Goal: Information Seeking & Learning: Compare options

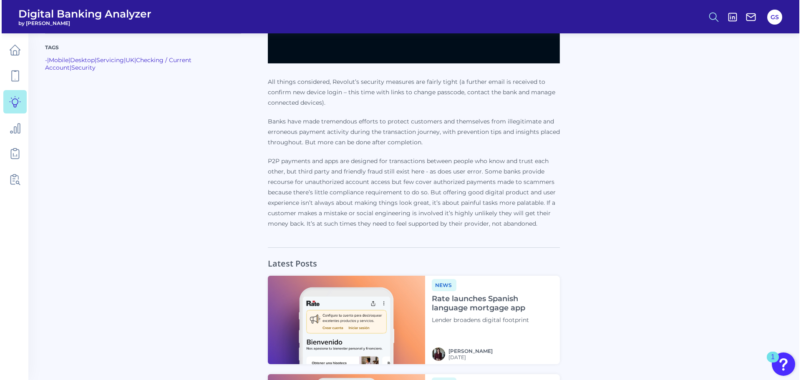
scroll to position [1205, 0]
click at [713, 15] on icon at bounding box center [712, 17] width 12 height 12
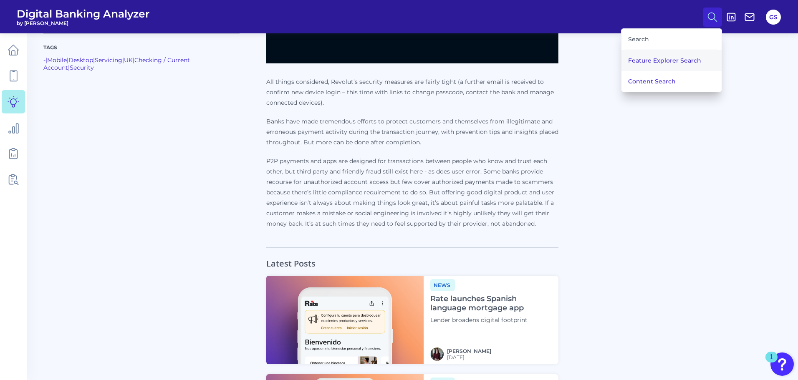
click at [680, 53] on button "Feature Explorer Search" at bounding box center [671, 60] width 100 height 21
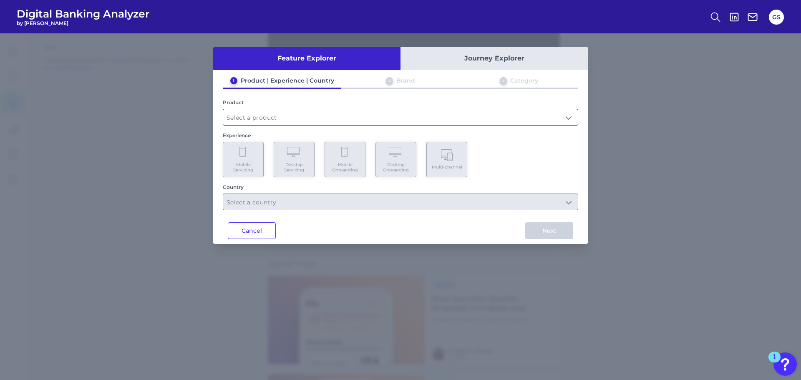
click at [398, 111] on input "text" at bounding box center [400, 117] width 355 height 16
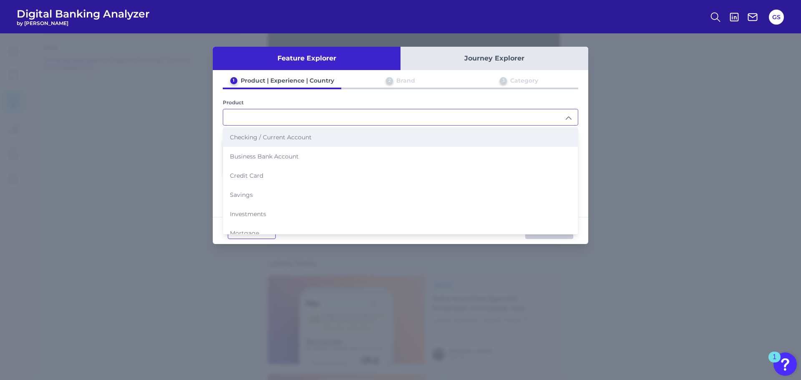
click at [341, 138] on li "Checking / Current Account" at bounding box center [400, 137] width 355 height 19
type input "Checking / Current Account"
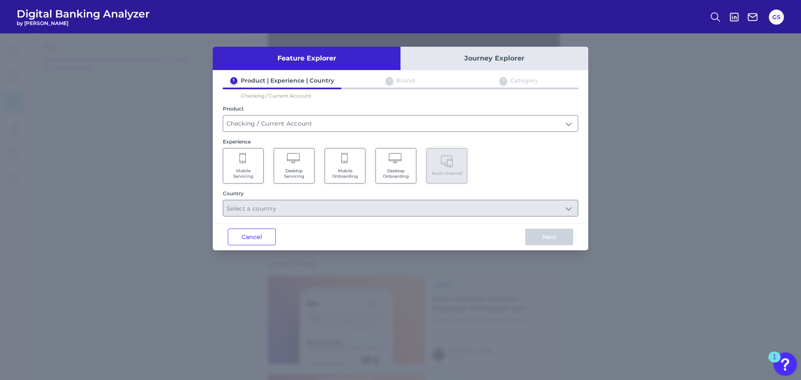
click at [349, 166] on Onboarding "Mobile Onboarding" at bounding box center [345, 165] width 41 height 35
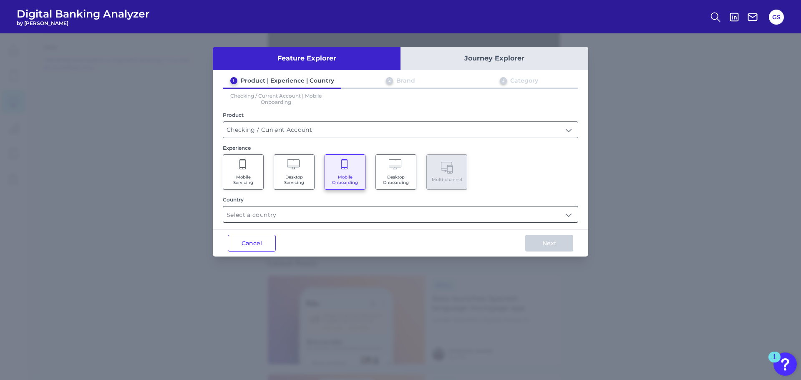
click at [349, 212] on input "text" at bounding box center [400, 215] width 355 height 16
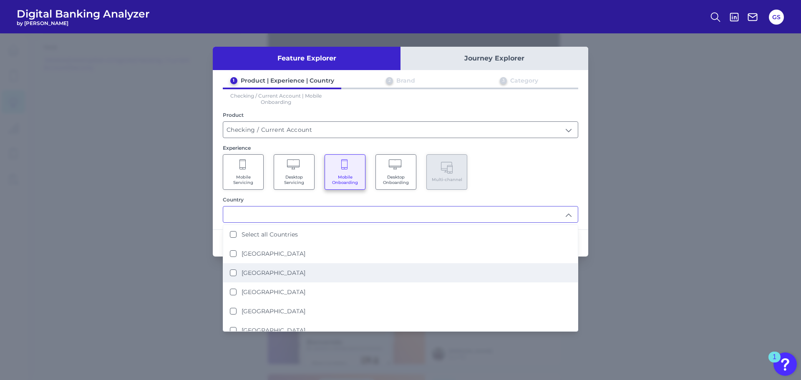
click at [313, 264] on li "[GEOGRAPHIC_DATA]" at bounding box center [400, 272] width 355 height 19
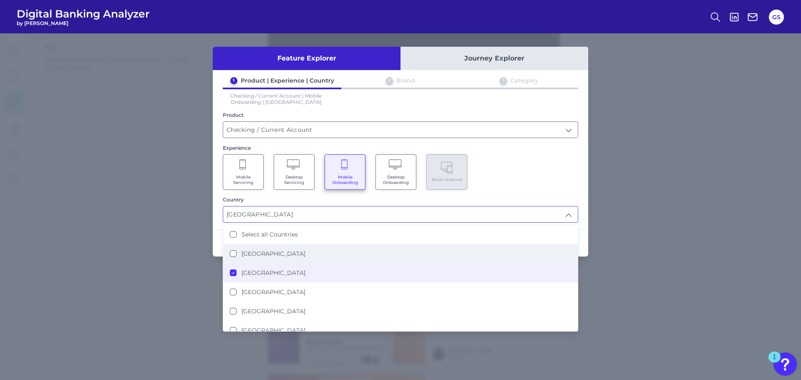
click at [317, 256] on li "[GEOGRAPHIC_DATA]" at bounding box center [400, 253] width 355 height 19
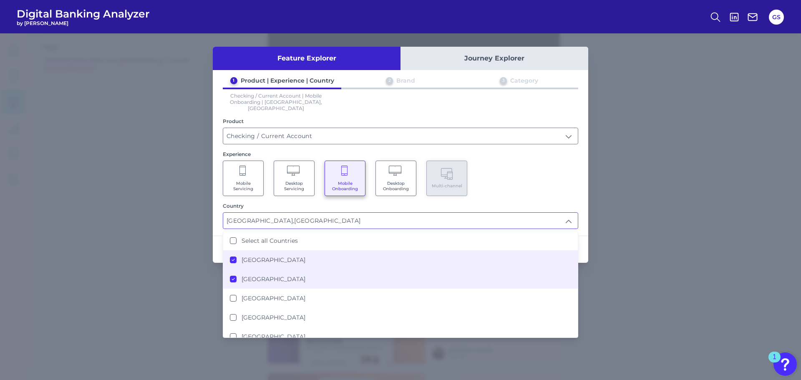
click at [313, 272] on li "[GEOGRAPHIC_DATA]" at bounding box center [400, 279] width 355 height 19
type input "[GEOGRAPHIC_DATA]"
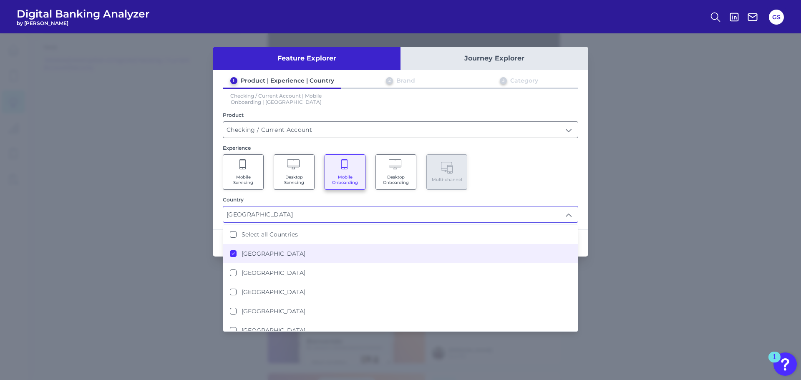
scroll to position [1206, 0]
click at [424, 198] on div "Country" at bounding box center [401, 200] width 356 height 6
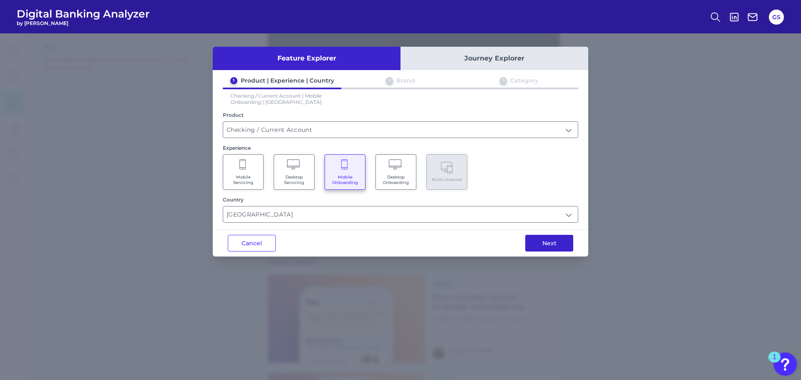
click at [548, 250] on button "Next" at bounding box center [549, 243] width 48 height 17
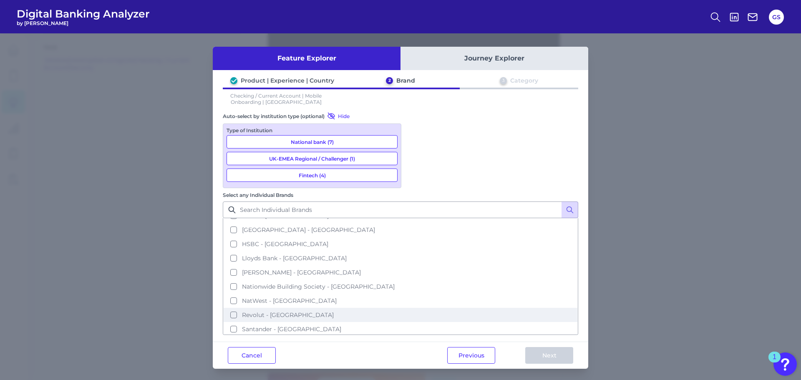
scroll to position [69, 0]
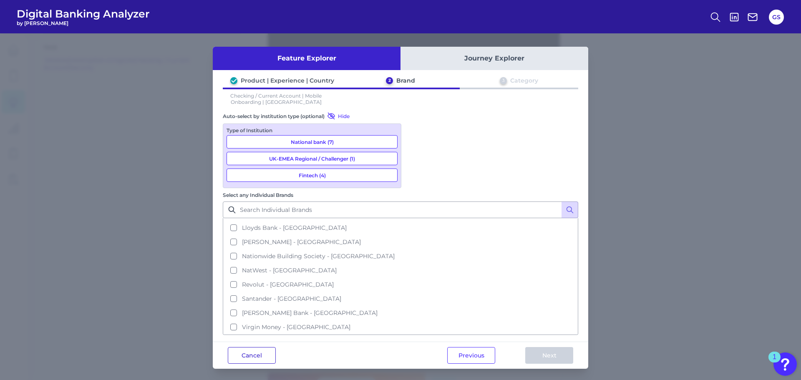
click at [258, 347] on button "Cancel" at bounding box center [252, 355] width 48 height 17
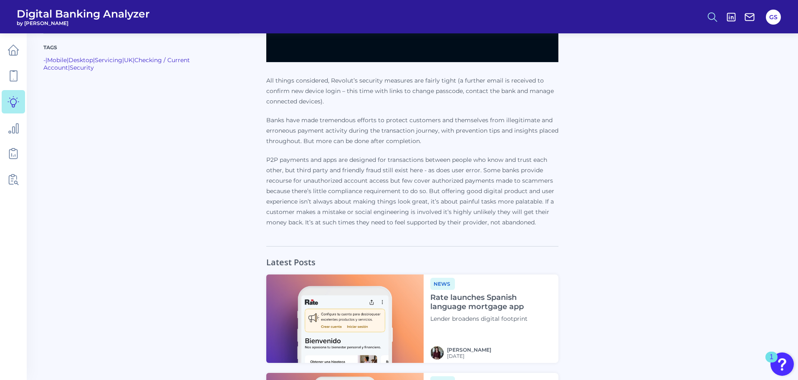
click at [705, 15] on button at bounding box center [712, 17] width 19 height 19
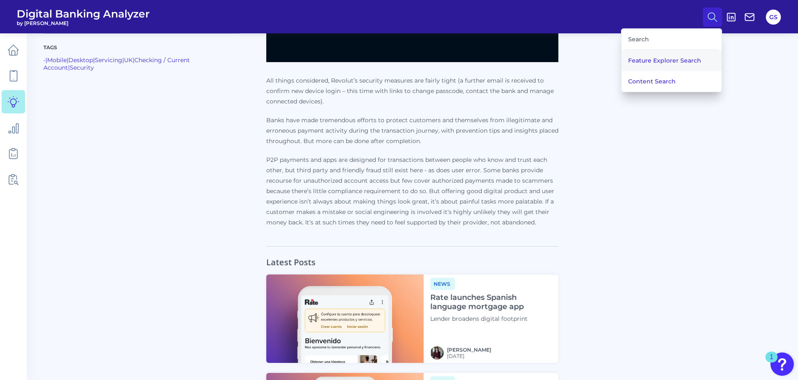
click at [662, 58] on button "Feature Explorer Search" at bounding box center [671, 60] width 100 height 21
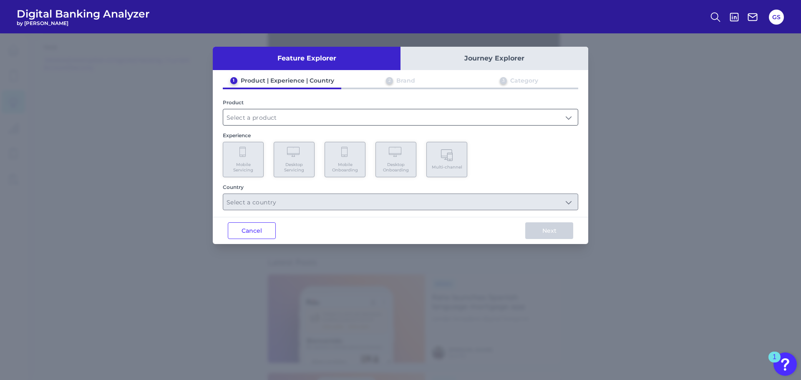
click at [338, 120] on input "text" at bounding box center [400, 117] width 355 height 16
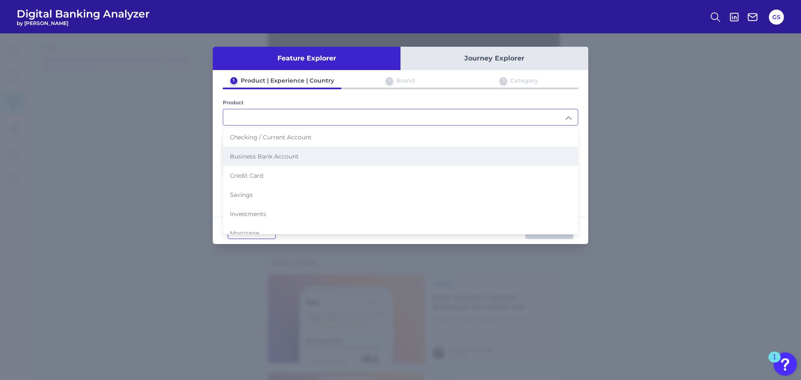
click at [340, 147] on li "Business Bank Account" at bounding box center [400, 156] width 355 height 19
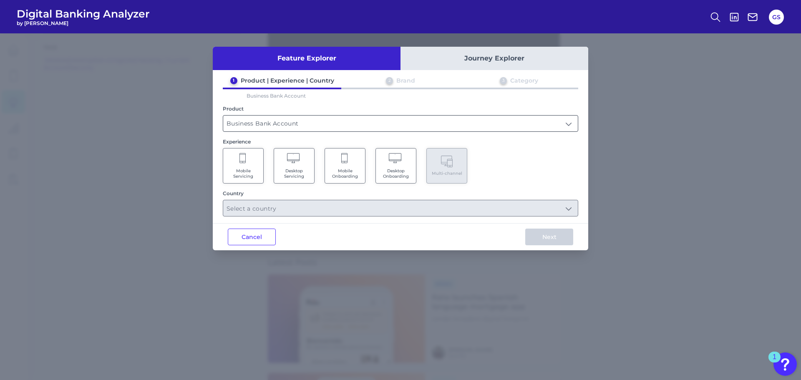
click at [348, 126] on input "Business Bank Account" at bounding box center [400, 124] width 355 height 16
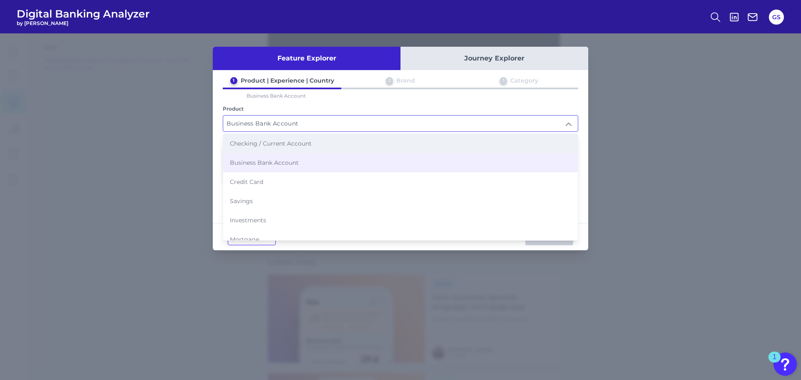
click at [348, 151] on li "Checking / Current Account" at bounding box center [400, 143] width 355 height 19
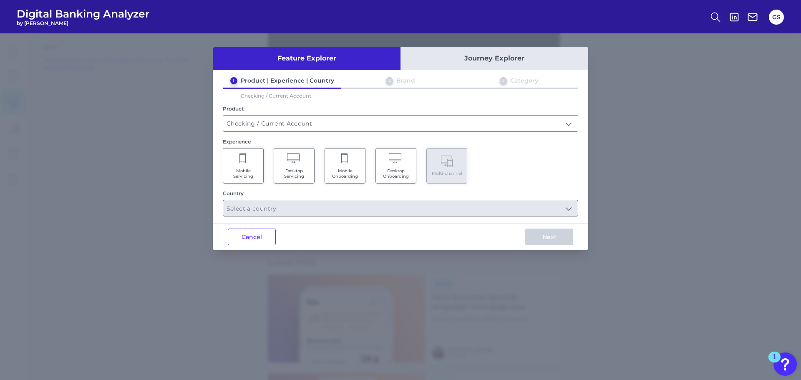
type input "Checking / Current Account"
click at [350, 159] on Onboarding "Mobile Onboarding" at bounding box center [345, 165] width 41 height 35
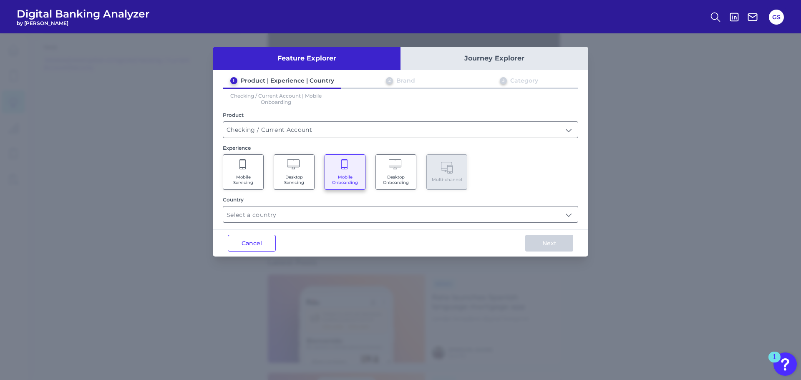
drag, startPoint x: 350, startPoint y: 216, endPoint x: 349, endPoint y: 223, distance: 7.6
click at [350, 219] on input "text" at bounding box center [400, 215] width 355 height 16
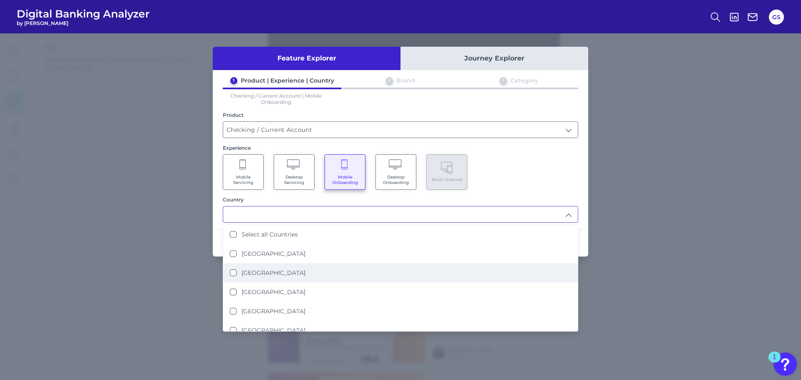
click at [343, 273] on li "[GEOGRAPHIC_DATA]" at bounding box center [400, 272] width 355 height 19
type input "[GEOGRAPHIC_DATA]"
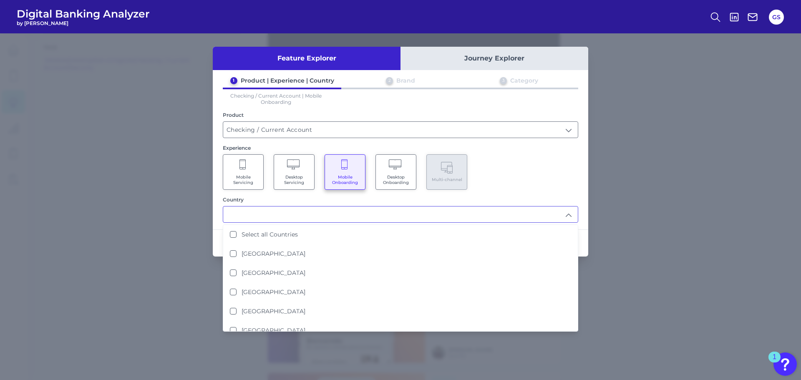
scroll to position [1207, 0]
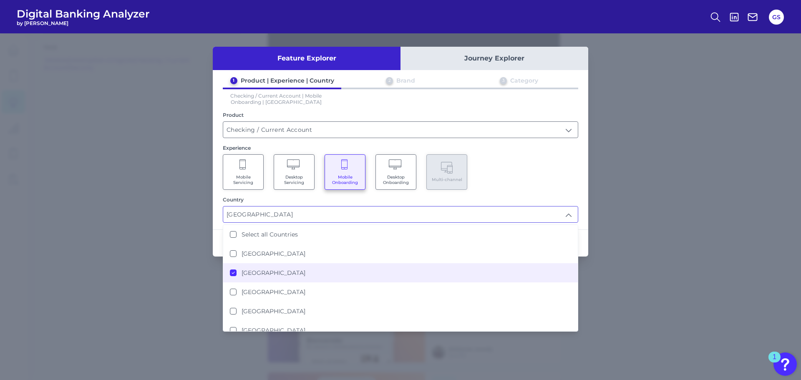
click at [519, 177] on div "Mobile Servicing Desktop Servicing Mobile Onboarding Desktop Onboarding Multi-c…" at bounding box center [401, 171] width 356 height 35
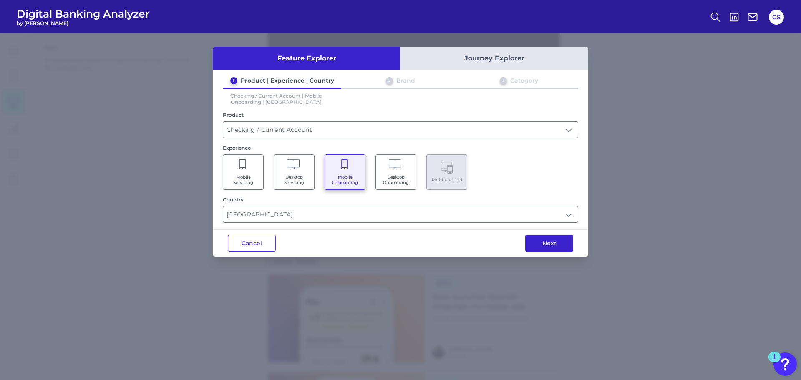
click at [554, 237] on button "Next" at bounding box center [549, 243] width 48 height 17
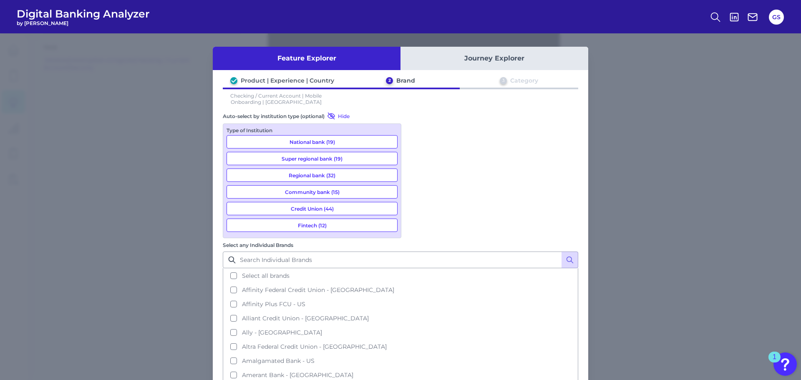
click at [349, 140] on button "National bank (19)" at bounding box center [312, 141] width 171 height 13
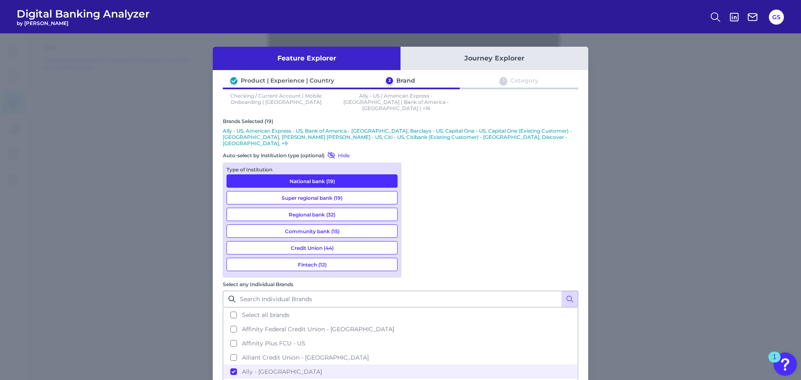
click at [345, 224] on button "Community bank (15)" at bounding box center [312, 230] width 171 height 13
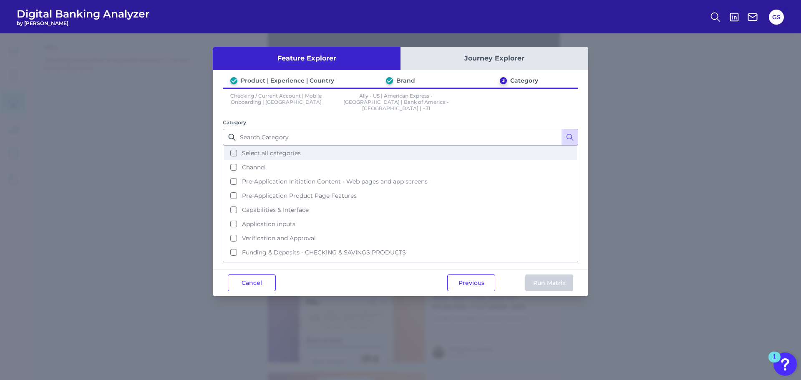
click at [345, 153] on button "Select all categories" at bounding box center [401, 153] width 354 height 14
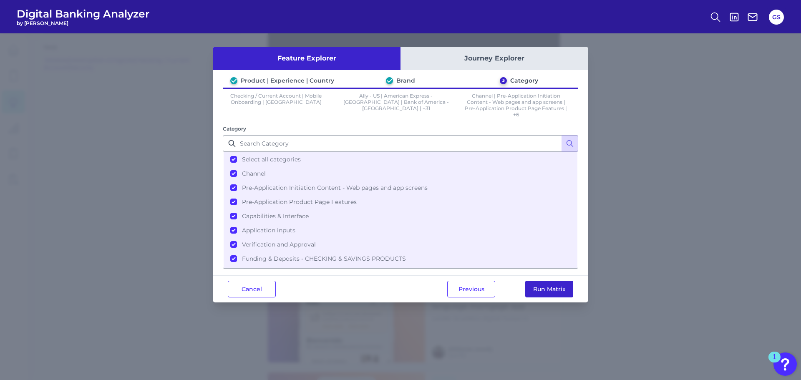
click at [563, 288] on button "Run Matrix" at bounding box center [549, 289] width 48 height 17
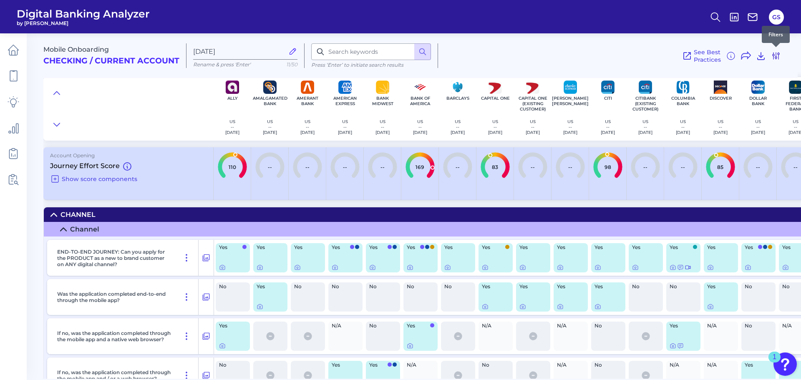
click at [776, 59] on icon at bounding box center [776, 56] width 10 height 10
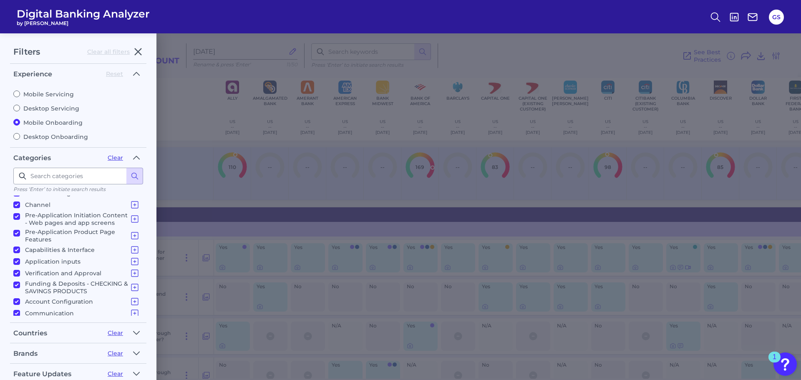
scroll to position [12, 0]
click at [691, 37] on div "Filters Clear all filters Experience Reset Mobile Servicing Desktop Servicing M…" at bounding box center [400, 206] width 801 height 347
click at [716, 15] on icon at bounding box center [716, 17] width 12 height 12
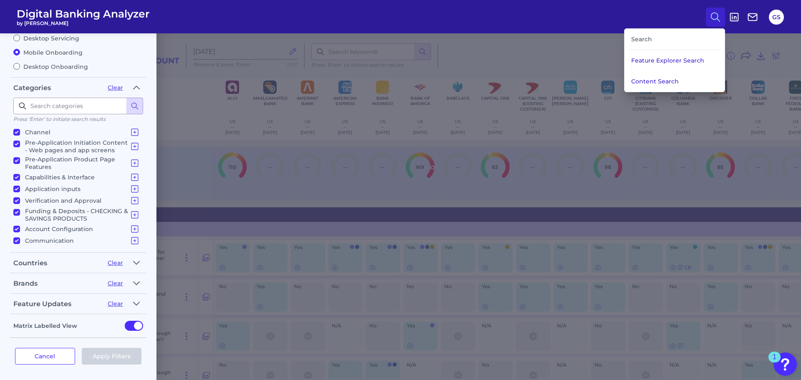
scroll to position [71, 0]
click at [136, 282] on icon "button" at bounding box center [136, 282] width 7 height 10
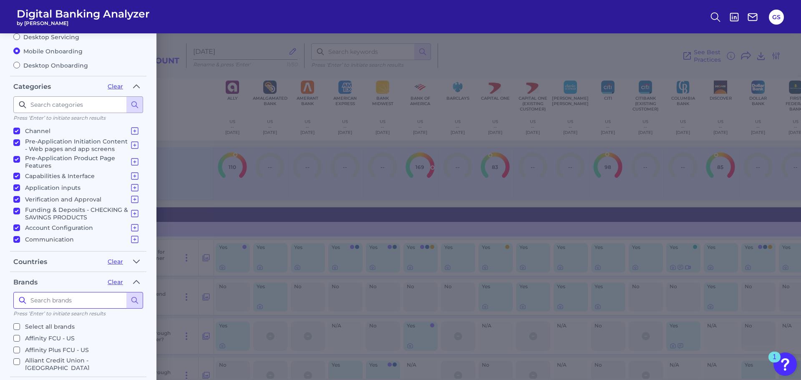
click at [68, 304] on input at bounding box center [78, 300] width 130 height 17
type input "ally"
click at [116, 304] on icon at bounding box center [116, 300] width 8 height 8
click at [48, 327] on p "Select all brands" at bounding box center [50, 327] width 50 height 10
click at [20, 327] on input "Select all brands" at bounding box center [16, 326] width 7 height 7
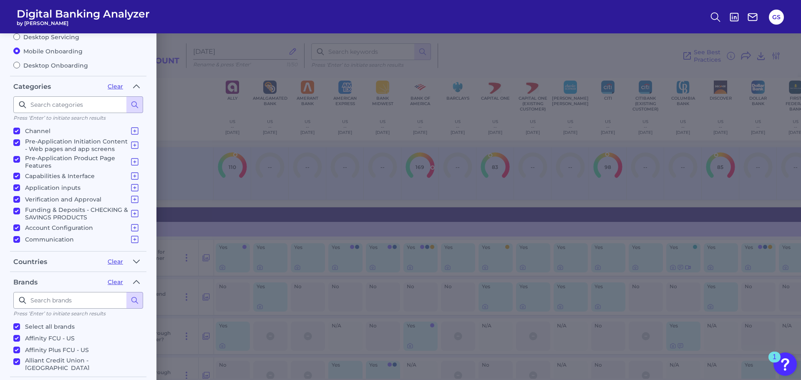
checkbox input "true"
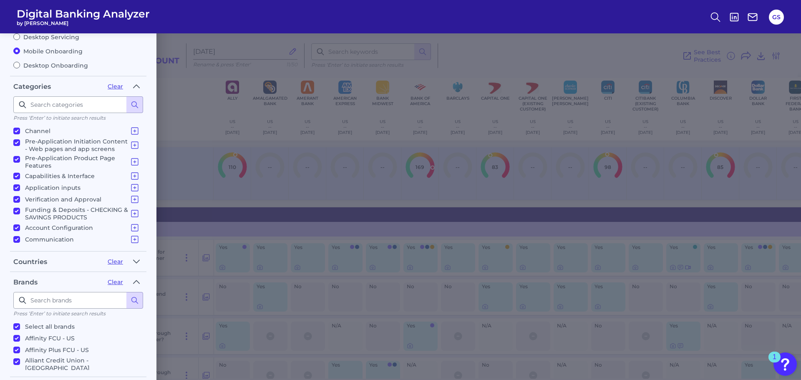
checkbox input "true"
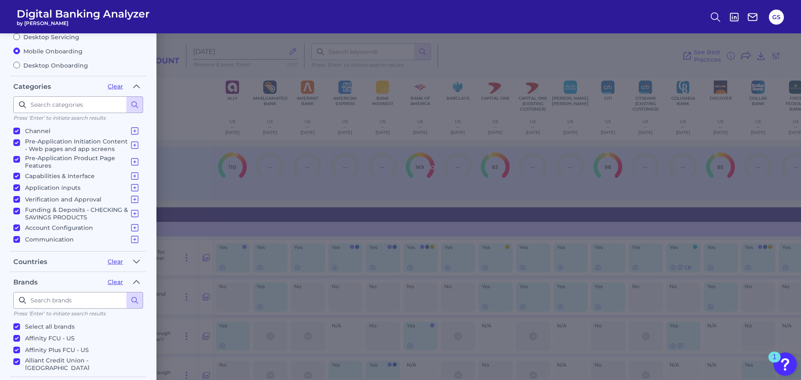
checkbox input "true"
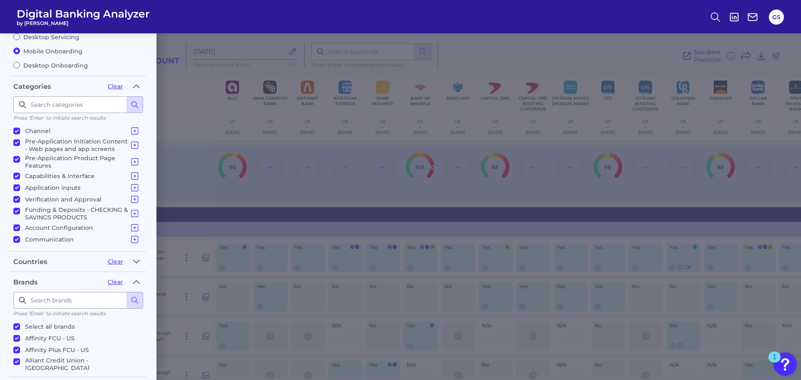
checkbox input "true"
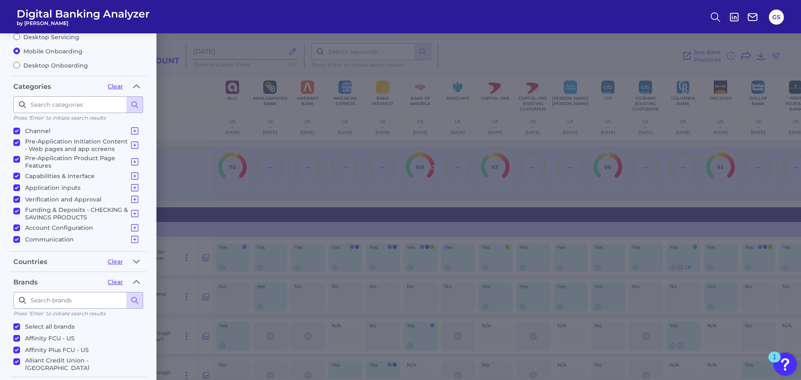
checkbox input "true"
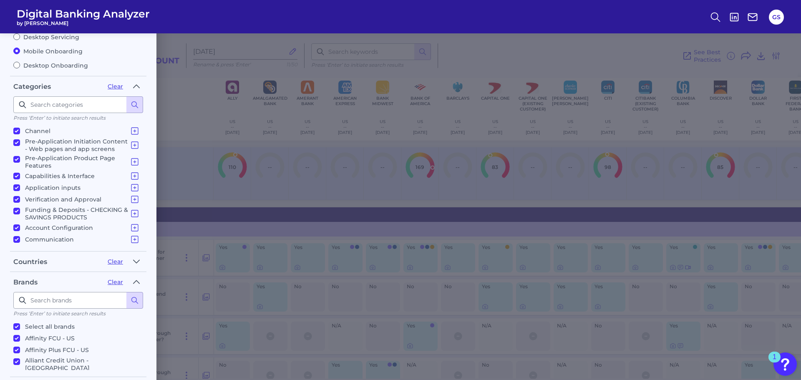
checkbox input "true"
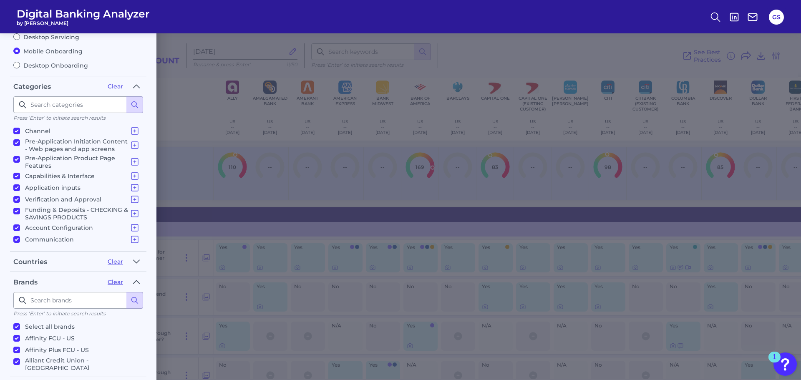
checkbox input "true"
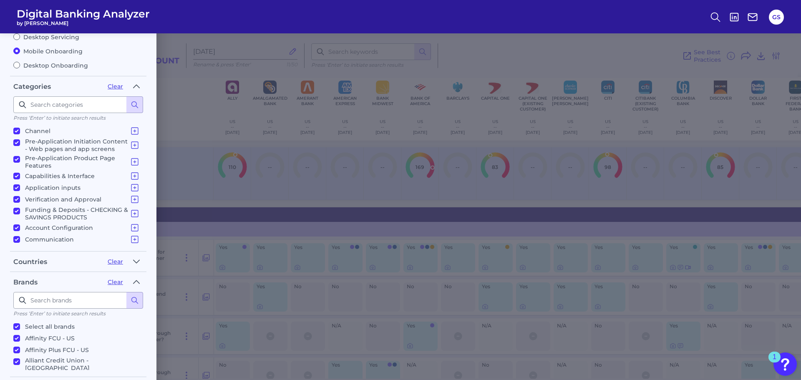
checkbox input "true"
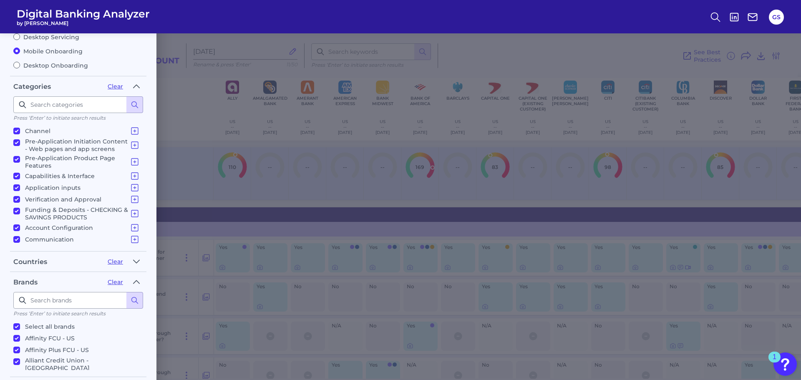
checkbox input "true"
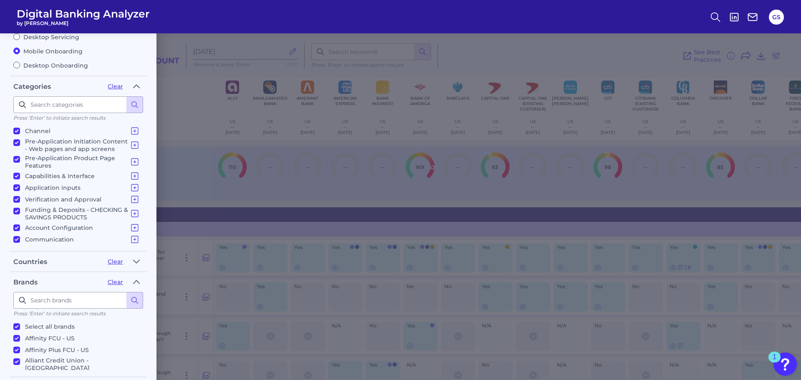
checkbox input "true"
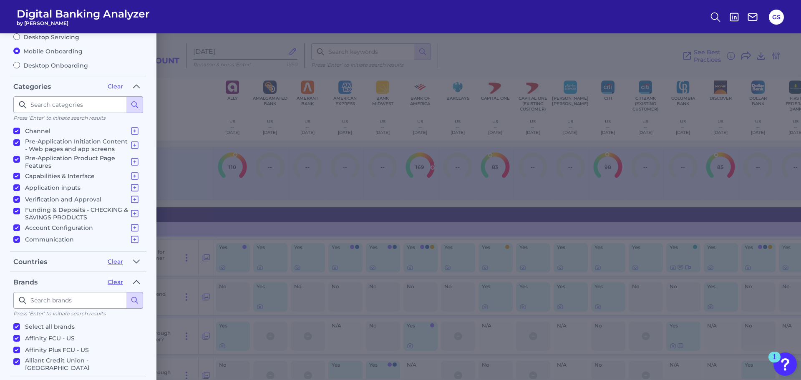
checkbox input "true"
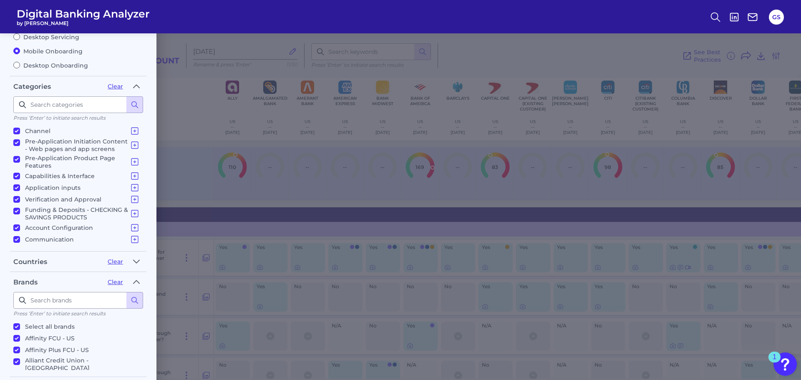
checkbox input "true"
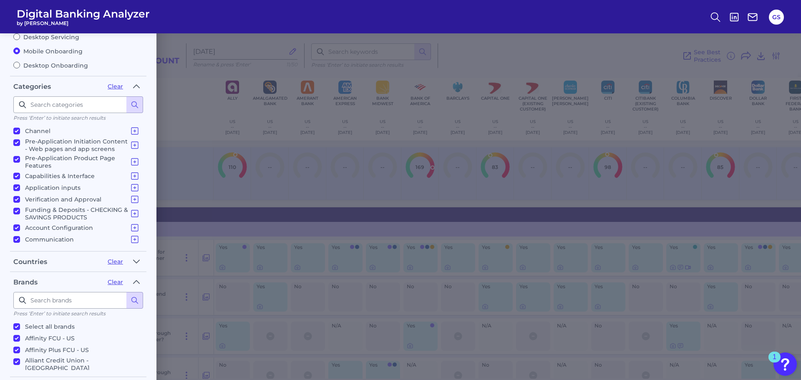
checkbox input "true"
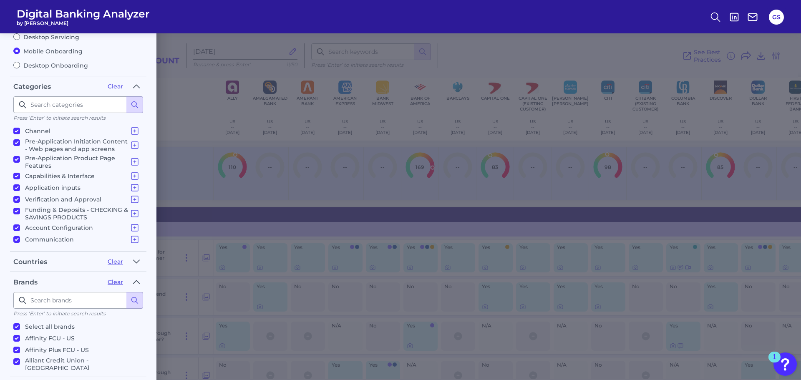
checkbox input "true"
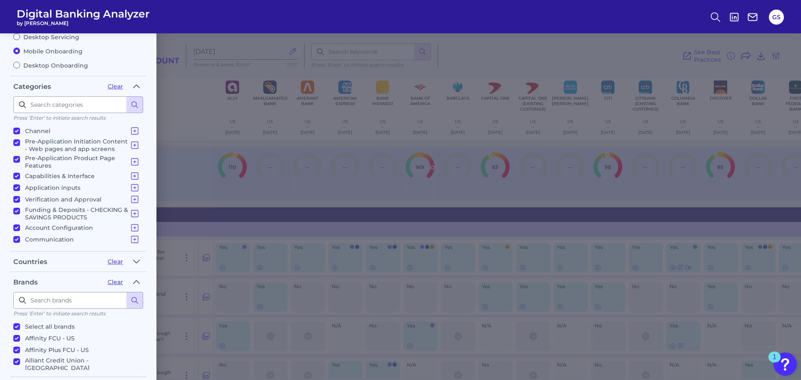
checkbox input "true"
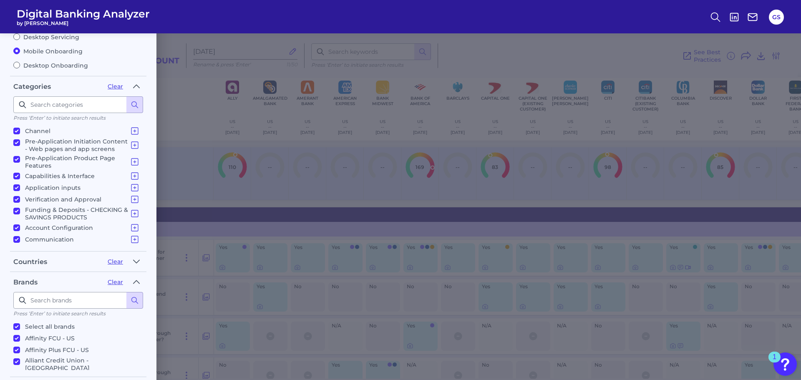
checkbox input "true"
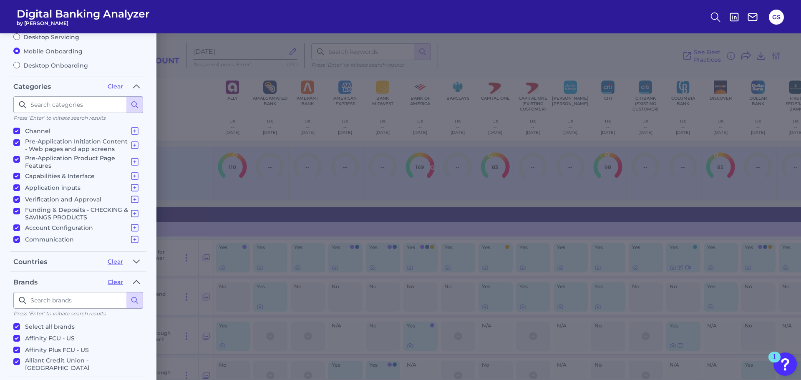
checkbox input "true"
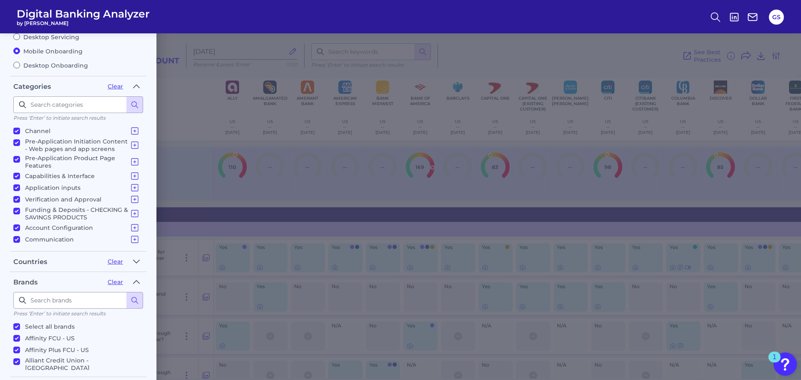
checkbox input "true"
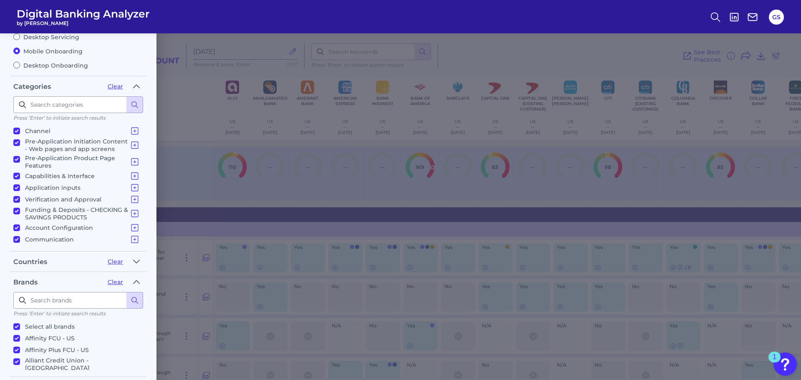
checkbox input "true"
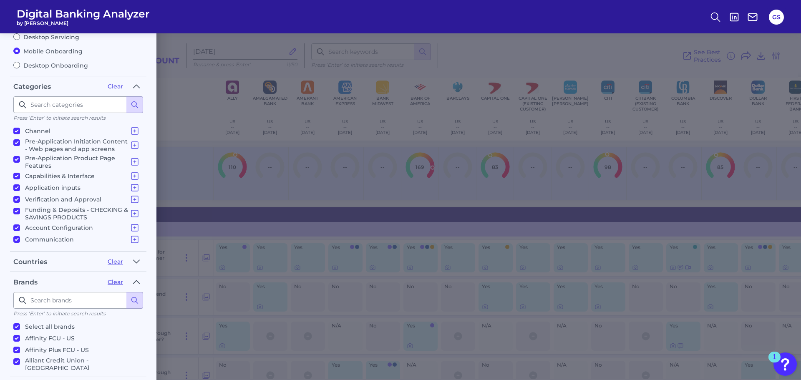
checkbox input "true"
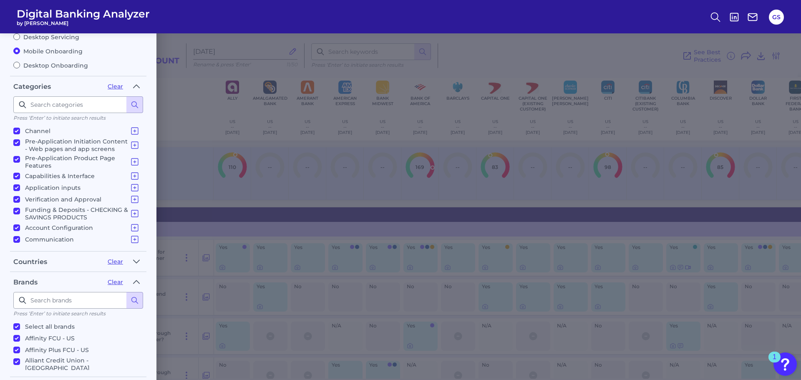
checkbox input "true"
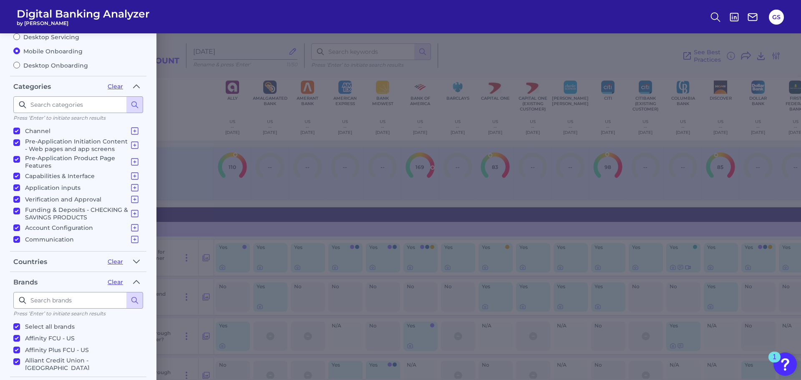
checkbox input "true"
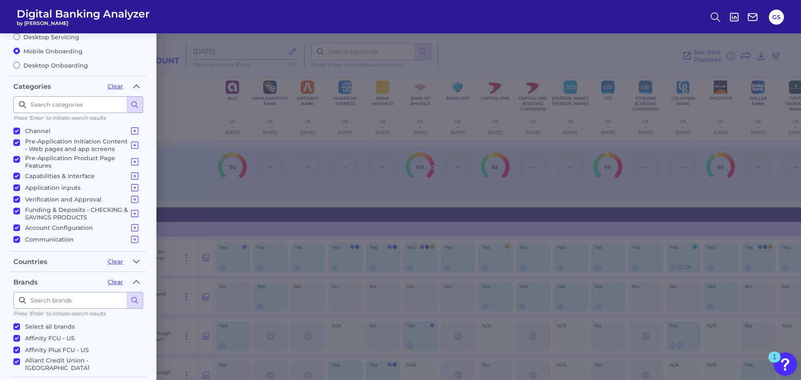
checkbox input "true"
click at [48, 327] on p "Select all brands" at bounding box center [50, 327] width 50 height 10
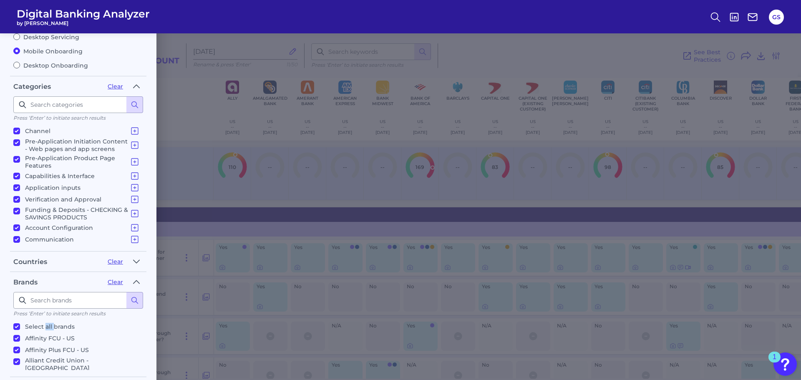
click at [20, 327] on input "Select all brands" at bounding box center [16, 326] width 7 height 7
checkbox input "false"
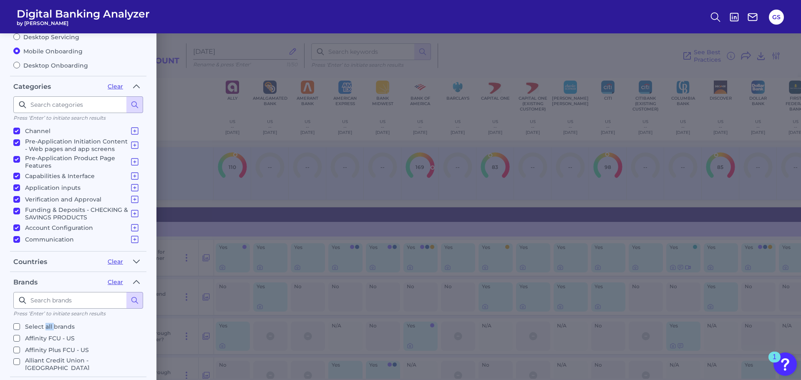
checkbox input "false"
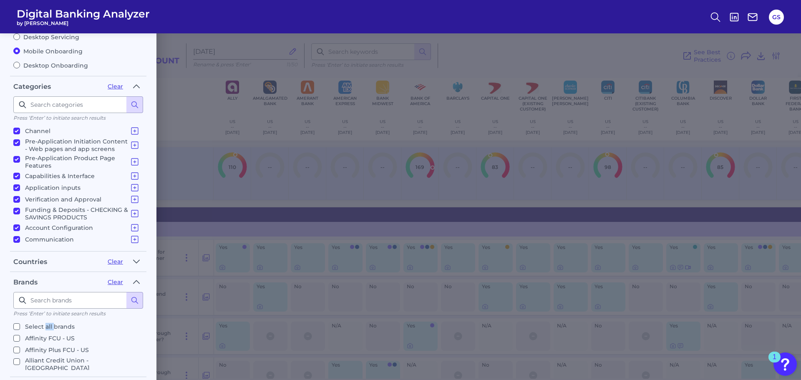
checkbox input "false"
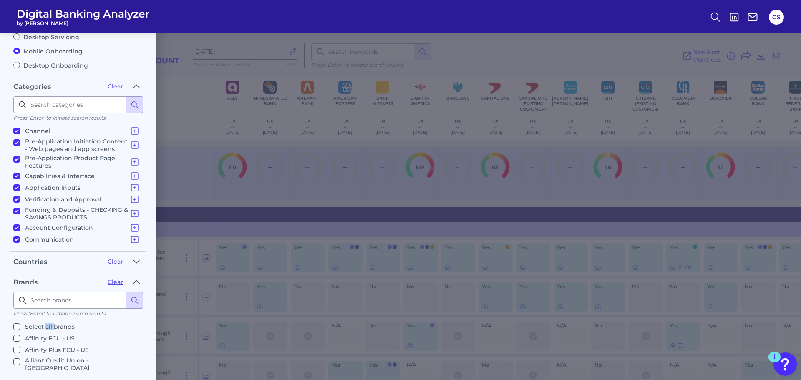
checkbox input "false"
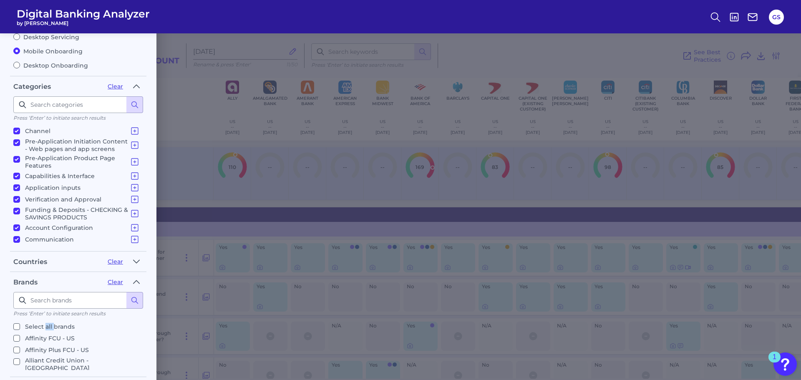
checkbox input "false"
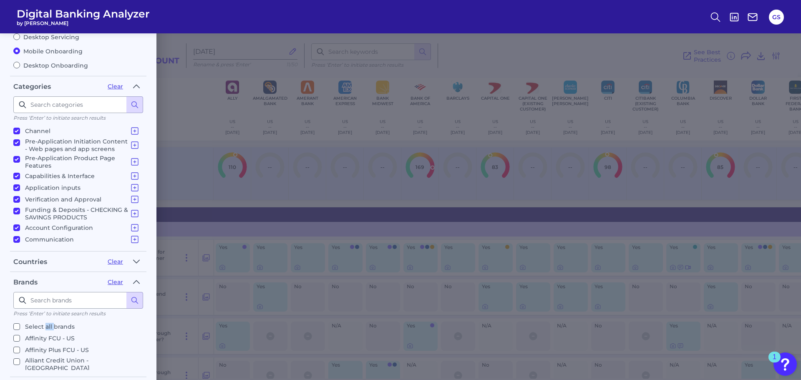
checkbox input "false"
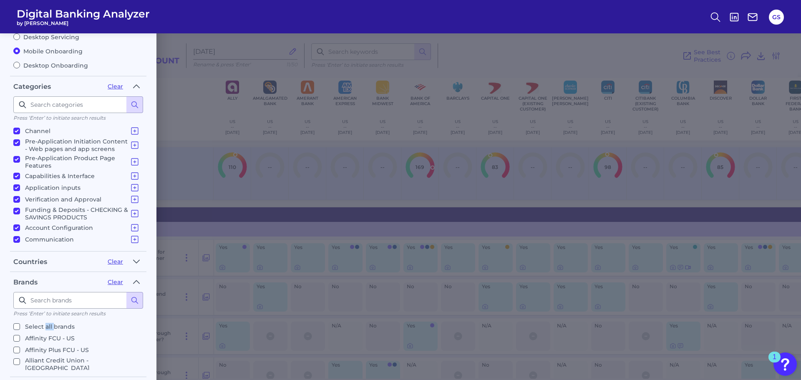
checkbox input "false"
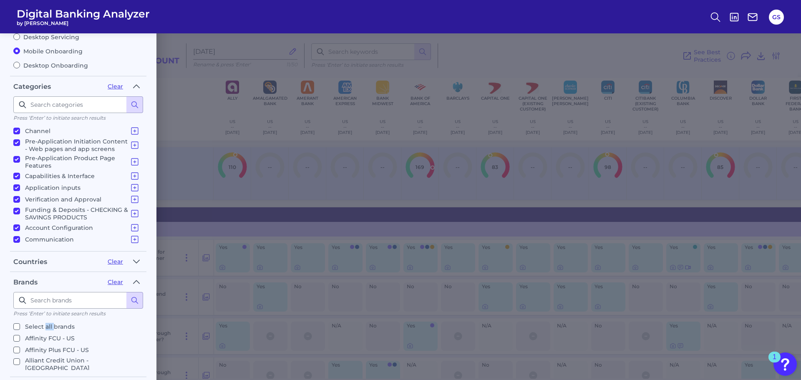
checkbox input "false"
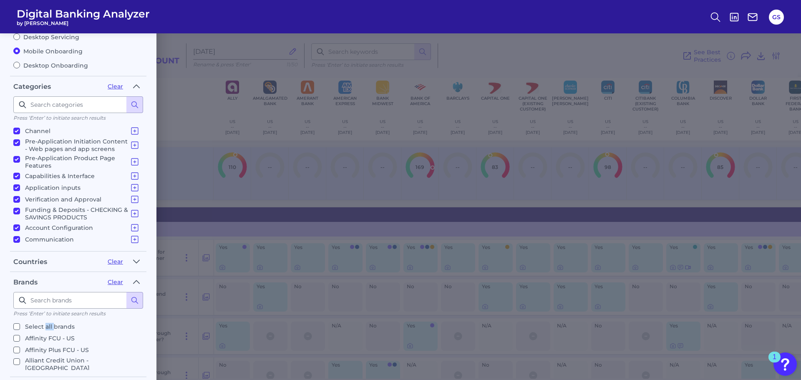
checkbox input "false"
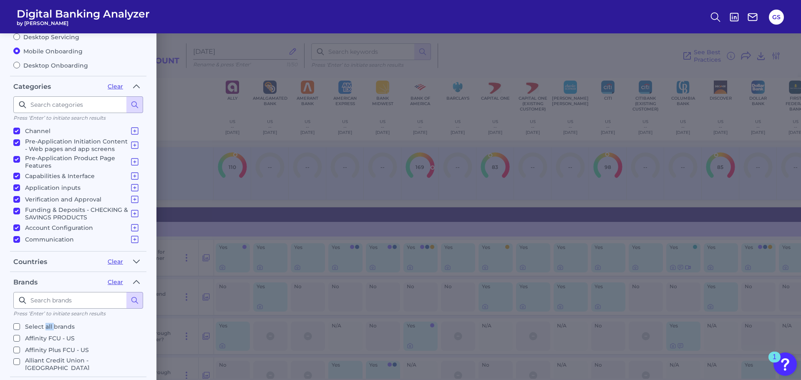
checkbox input "false"
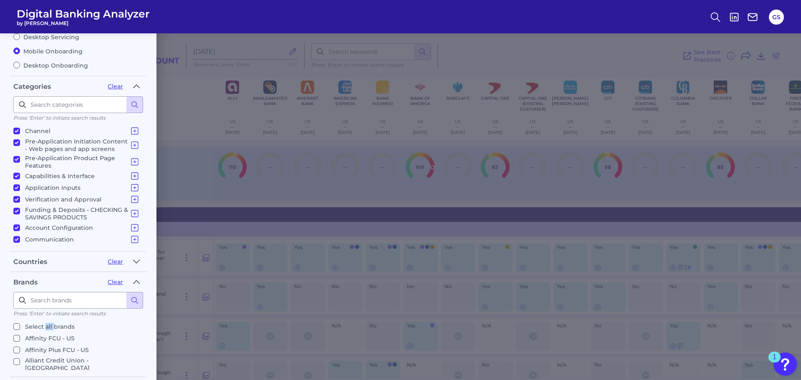
checkbox input "false"
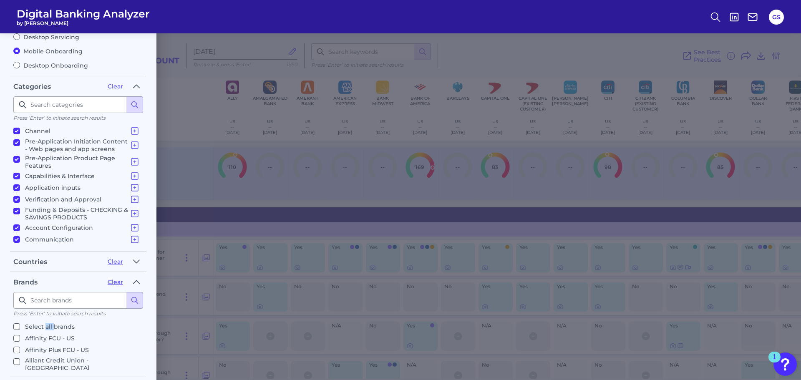
checkbox input "false"
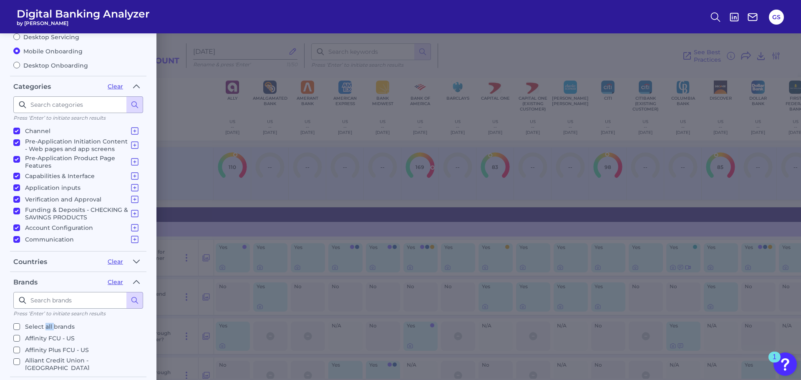
checkbox input "false"
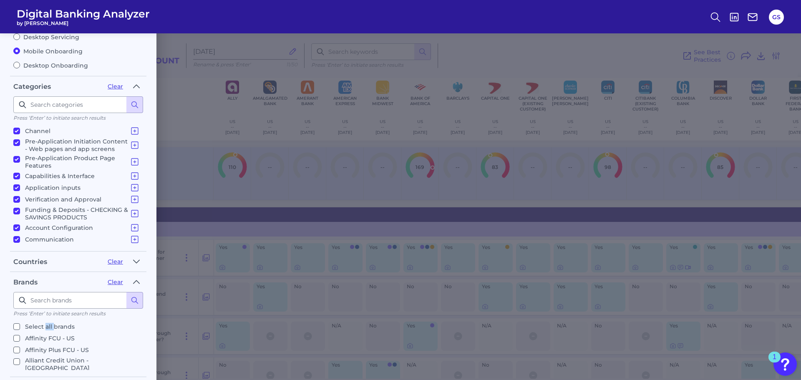
checkbox input "false"
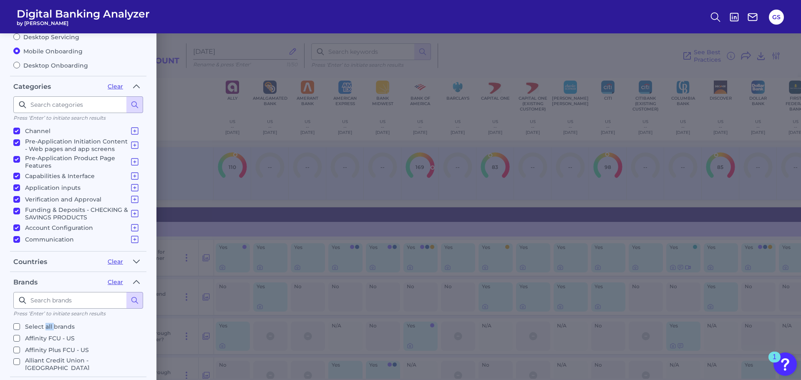
checkbox input "false"
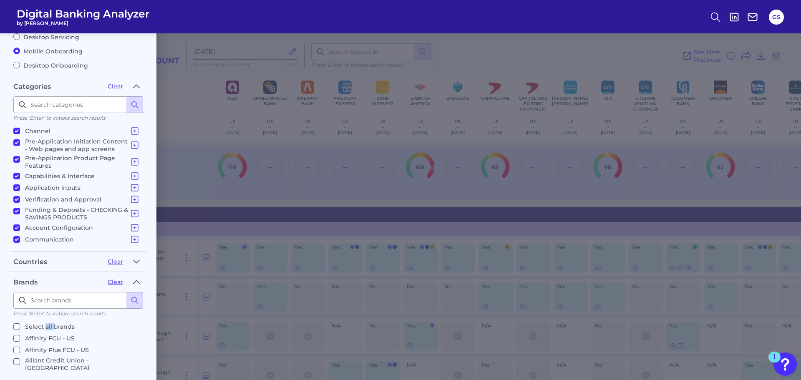
checkbox input "false"
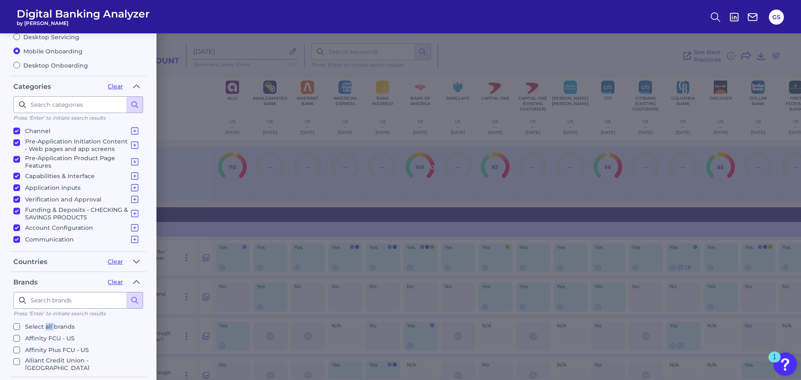
checkbox input "false"
click at [65, 305] on input at bounding box center [78, 300] width 130 height 17
drag, startPoint x: 46, startPoint y: 337, endPoint x: 54, endPoint y: 309, distance: 28.7
click at [45, 336] on p "Ally - [GEOGRAPHIC_DATA]" at bounding box center [65, 338] width 81 height 10
click at [20, 336] on input "Ally - [GEOGRAPHIC_DATA]" at bounding box center [16, 338] width 7 height 7
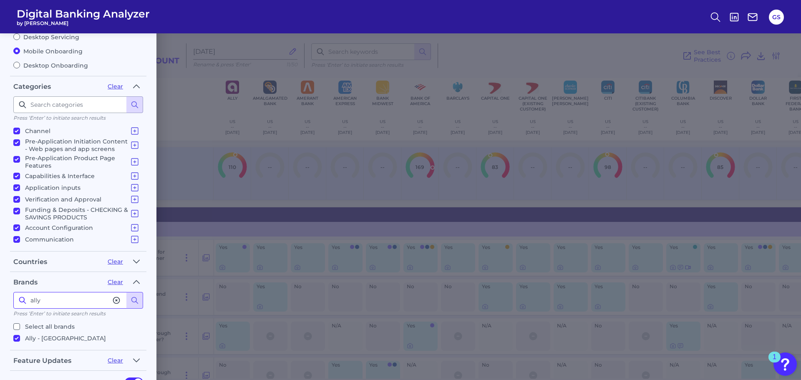
click at [57, 306] on input "ally" at bounding box center [78, 300] width 130 height 17
click at [53, 341] on p "Bank of America - [GEOGRAPHIC_DATA]" at bounding box center [82, 340] width 115 height 15
click at [20, 341] on input "Bank of America - [GEOGRAPHIC_DATA]" at bounding box center [16, 338] width 7 height 7
click at [75, 296] on input "bank of" at bounding box center [78, 300] width 130 height 17
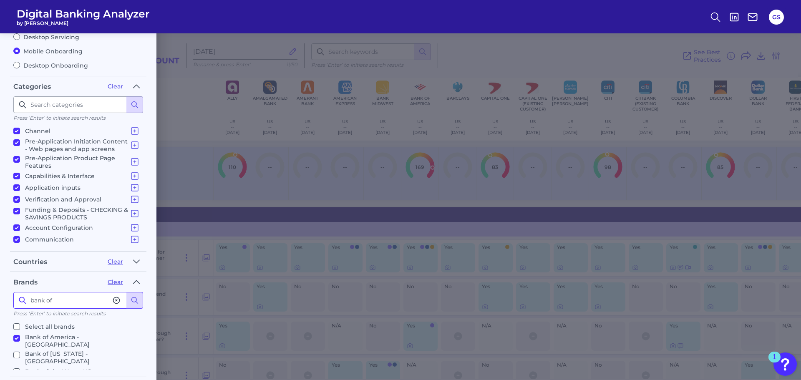
click at [75, 296] on input "bank of" at bounding box center [78, 300] width 130 height 17
click at [47, 340] on p "Capital One - US" at bounding box center [49, 338] width 49 height 10
click at [20, 340] on input "Capital One - US" at bounding box center [16, 338] width 7 height 7
click at [63, 307] on input "Capital" at bounding box center [78, 300] width 130 height 17
click at [64, 300] on input "Capital" at bounding box center [78, 300] width 130 height 17
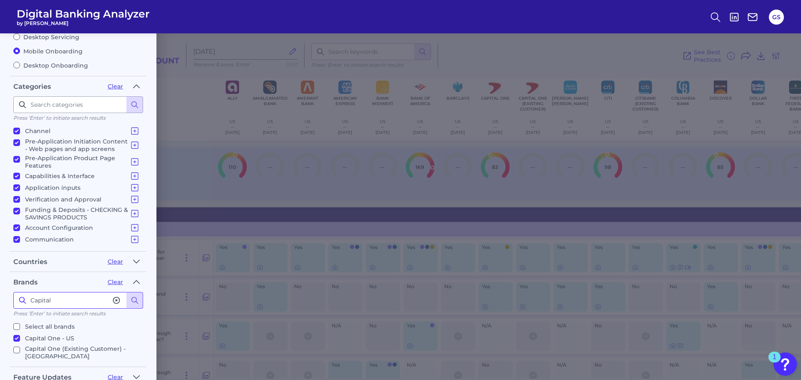
click at [64, 300] on input "Capital" at bounding box center [78, 300] width 130 height 17
click at [42, 340] on p "Citi - [GEOGRAPHIC_DATA]" at bounding box center [65, 338] width 80 height 10
click at [20, 340] on input "Citi - [GEOGRAPHIC_DATA]" at bounding box center [16, 338] width 7 height 7
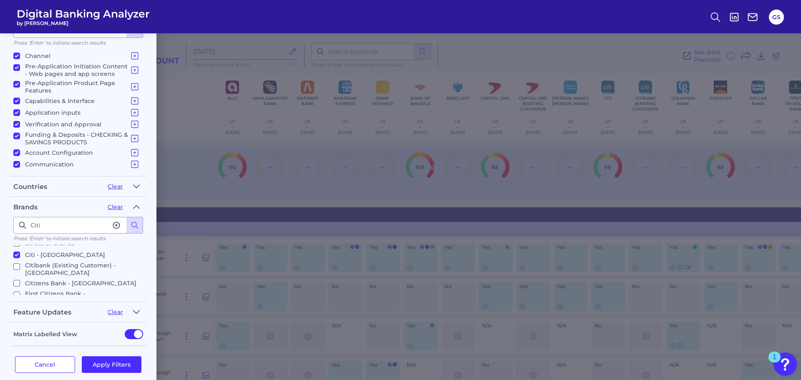
scroll to position [156, 0]
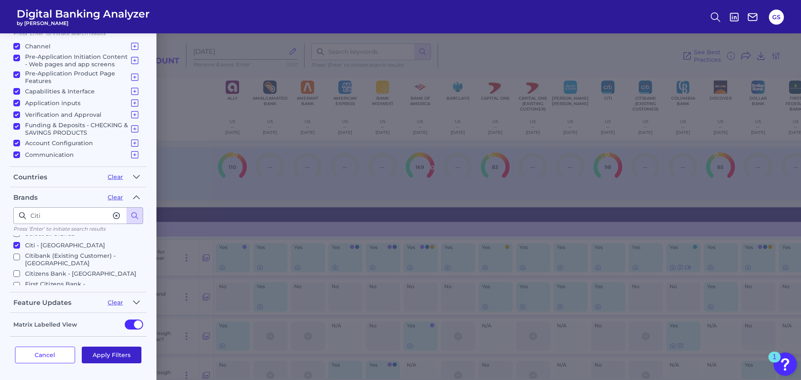
click at [124, 353] on button "Apply Filters" at bounding box center [112, 355] width 60 height 17
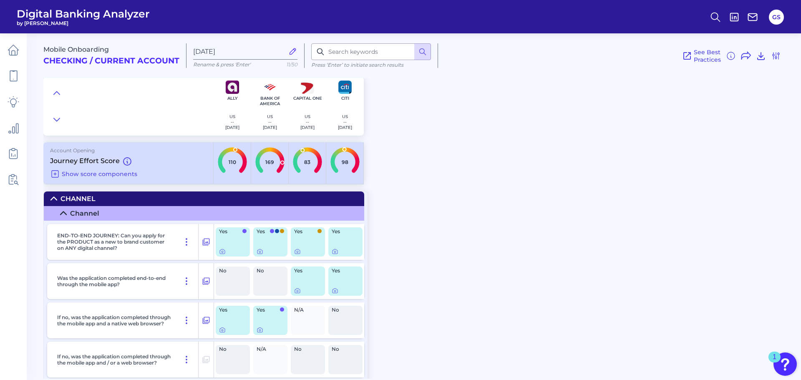
scroll to position [0, 0]
click at [774, 55] on icon at bounding box center [776, 56] width 10 height 10
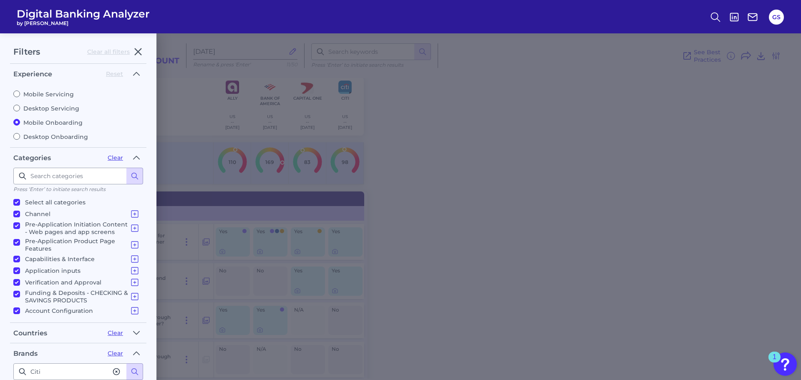
click at [415, 164] on div "Filters Clear all filters Experience Reset Mobile Servicing Desktop Servicing M…" at bounding box center [400, 206] width 801 height 347
click at [135, 52] on icon "button" at bounding box center [138, 52] width 10 height 10
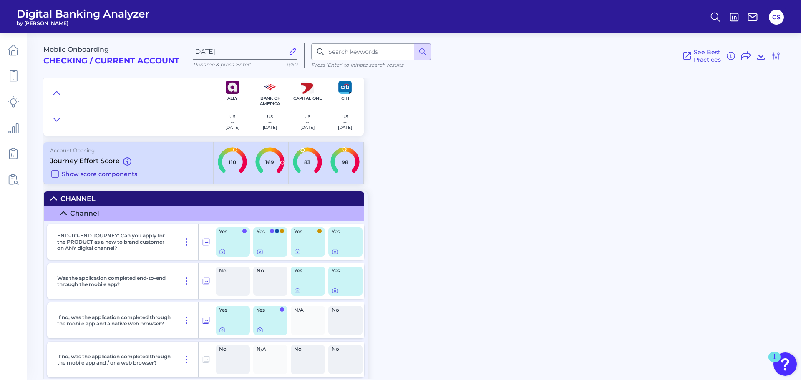
click at [95, 174] on span "Show score components" at bounding box center [100, 174] width 76 height 8
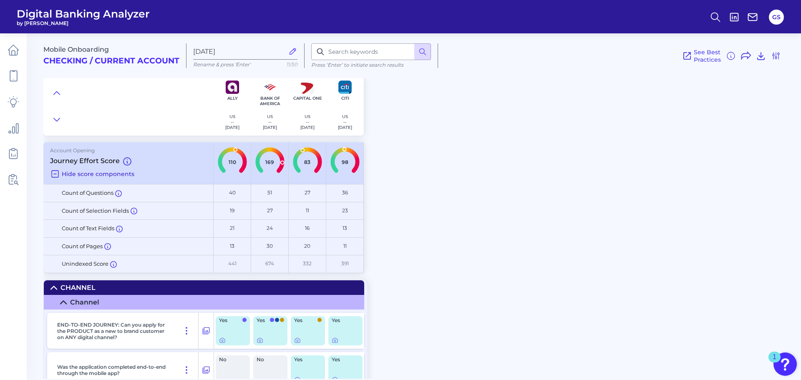
click at [78, 176] on span "Hide score components" at bounding box center [98, 174] width 73 height 8
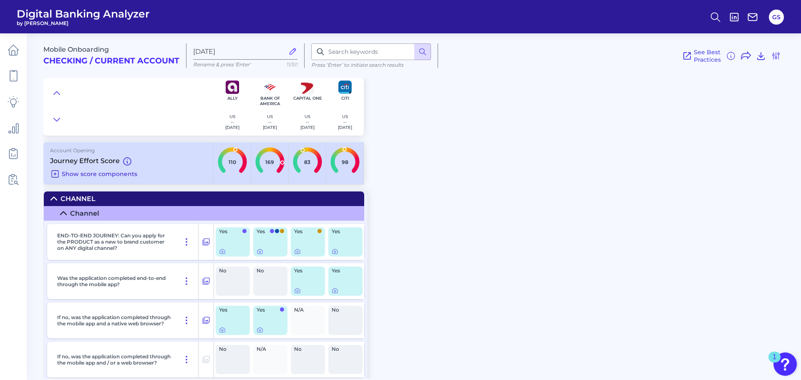
click at [117, 172] on span "Show score components" at bounding box center [100, 174] width 76 height 8
